Goal: Task Accomplishment & Management: Complete application form

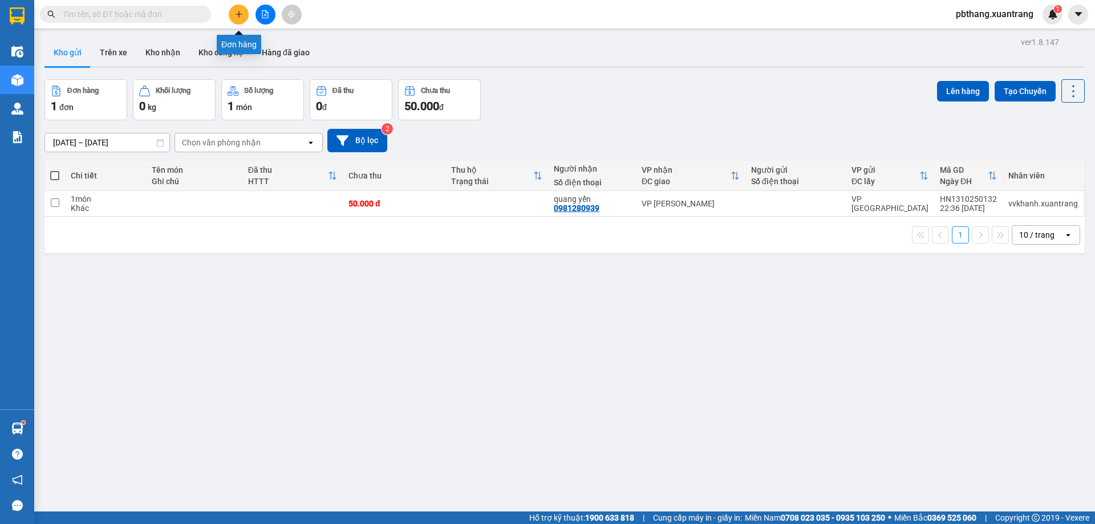
click at [233, 19] on button at bounding box center [239, 15] width 20 height 20
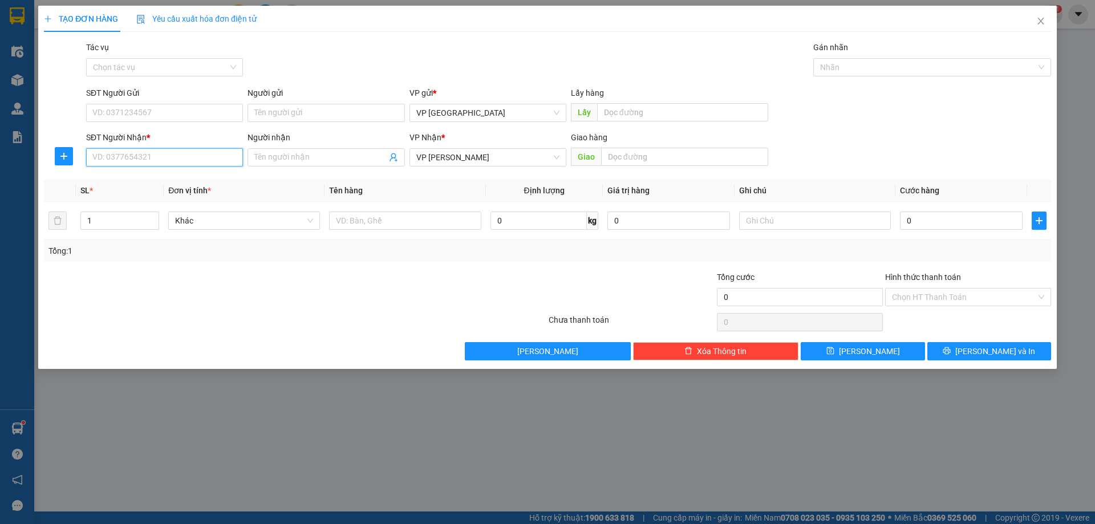
click at [133, 161] on input "SĐT Người Nhận *" at bounding box center [164, 157] width 157 height 18
click at [148, 185] on div "0865808699" at bounding box center [164, 180] width 143 height 13
type input "0865808699"
click at [632, 163] on input "text" at bounding box center [684, 157] width 167 height 18
type input "y"
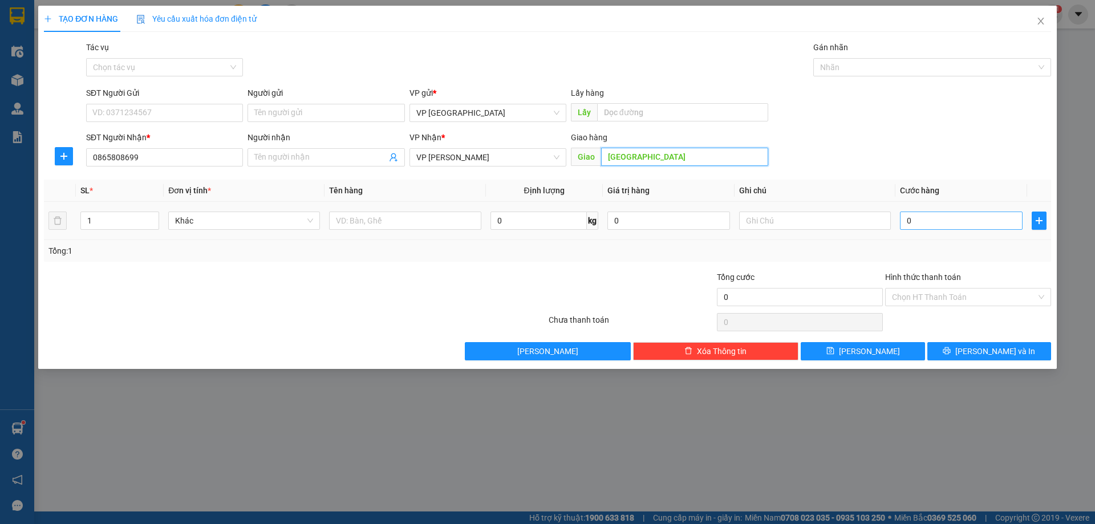
type input "[GEOGRAPHIC_DATA]"
click at [982, 223] on input "0" at bounding box center [961, 221] width 123 height 18
type input "5"
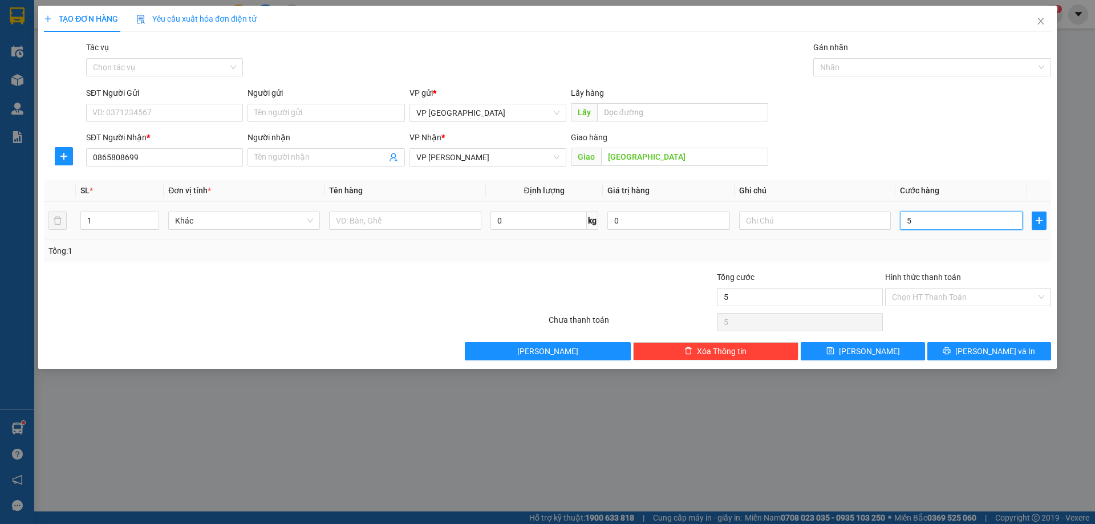
type input "50"
type input "50.000"
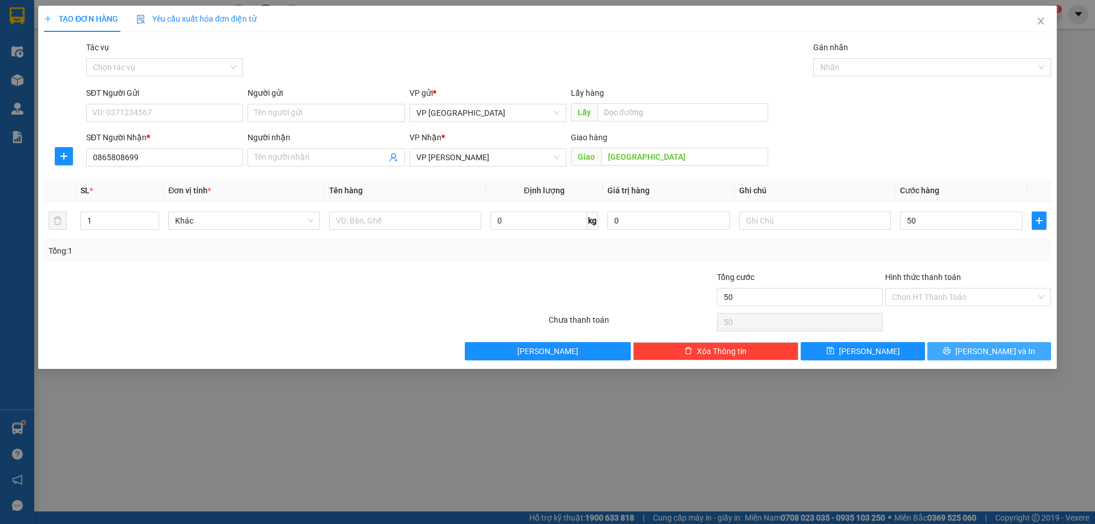
type input "50.000"
click at [969, 357] on button "[PERSON_NAME] và In" at bounding box center [989, 351] width 124 height 18
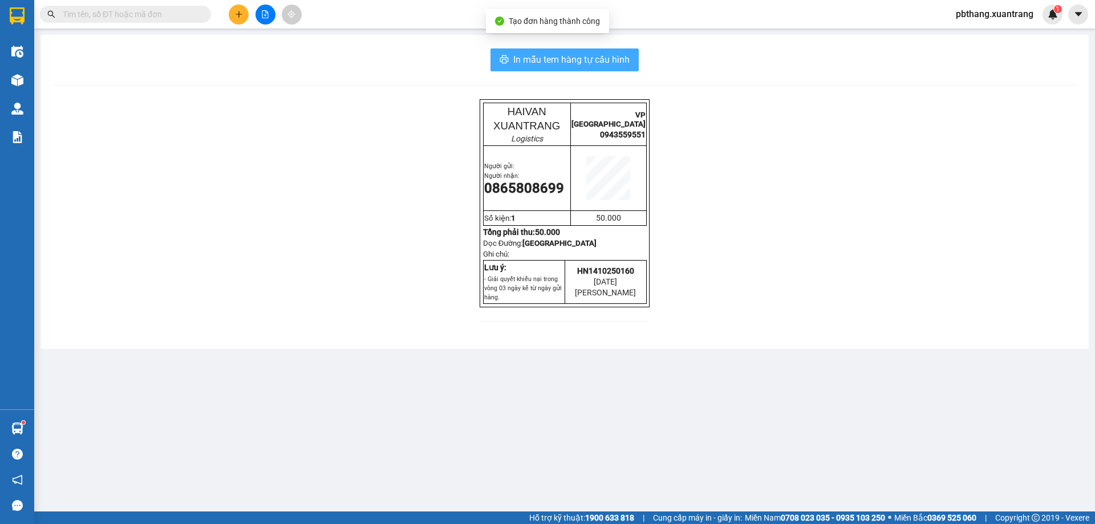
click at [521, 54] on span "In mẫu tem hàng tự cấu hình" at bounding box center [571, 59] width 116 height 14
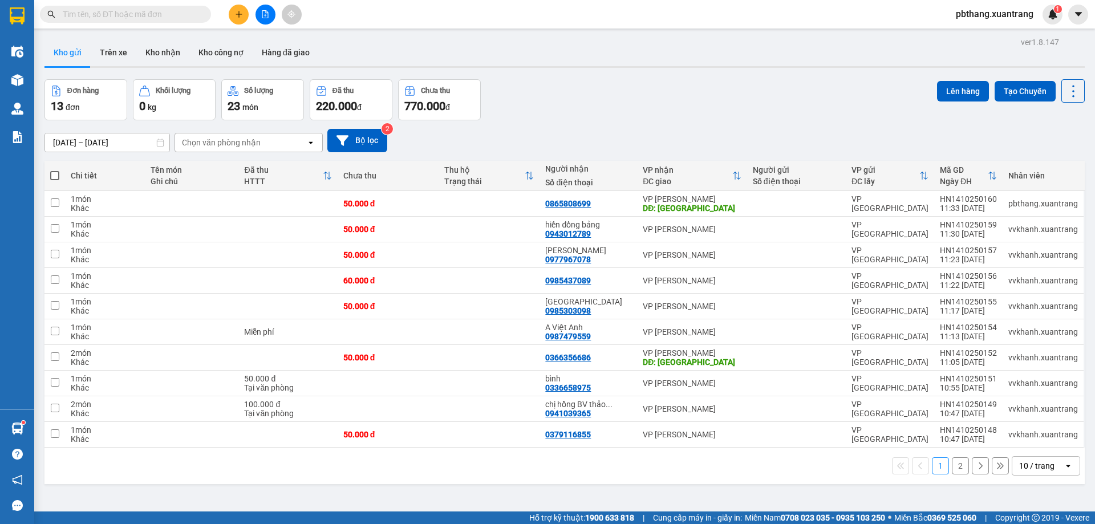
click at [952, 468] on button "2" at bounding box center [960, 465] width 17 height 17
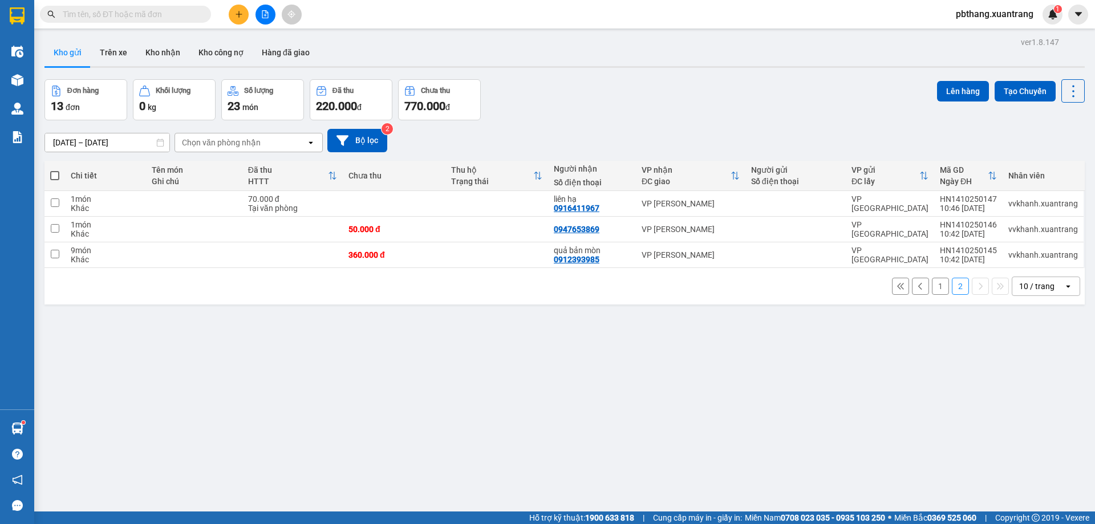
scroll to position [52, 0]
